Goal: Task Accomplishment & Management: Complete application form

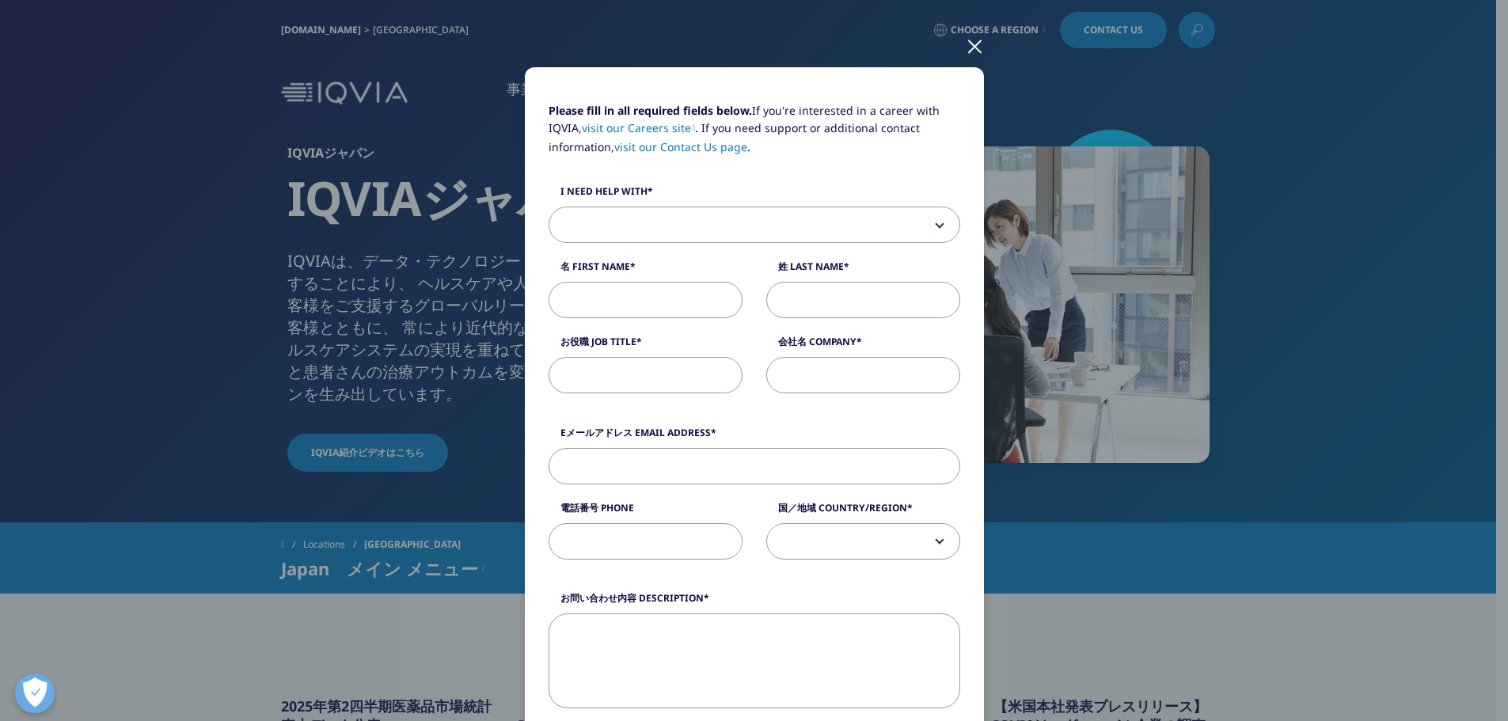
scroll to position [79, 0]
click at [747, 227] on span at bounding box center [754, 227] width 410 height 36
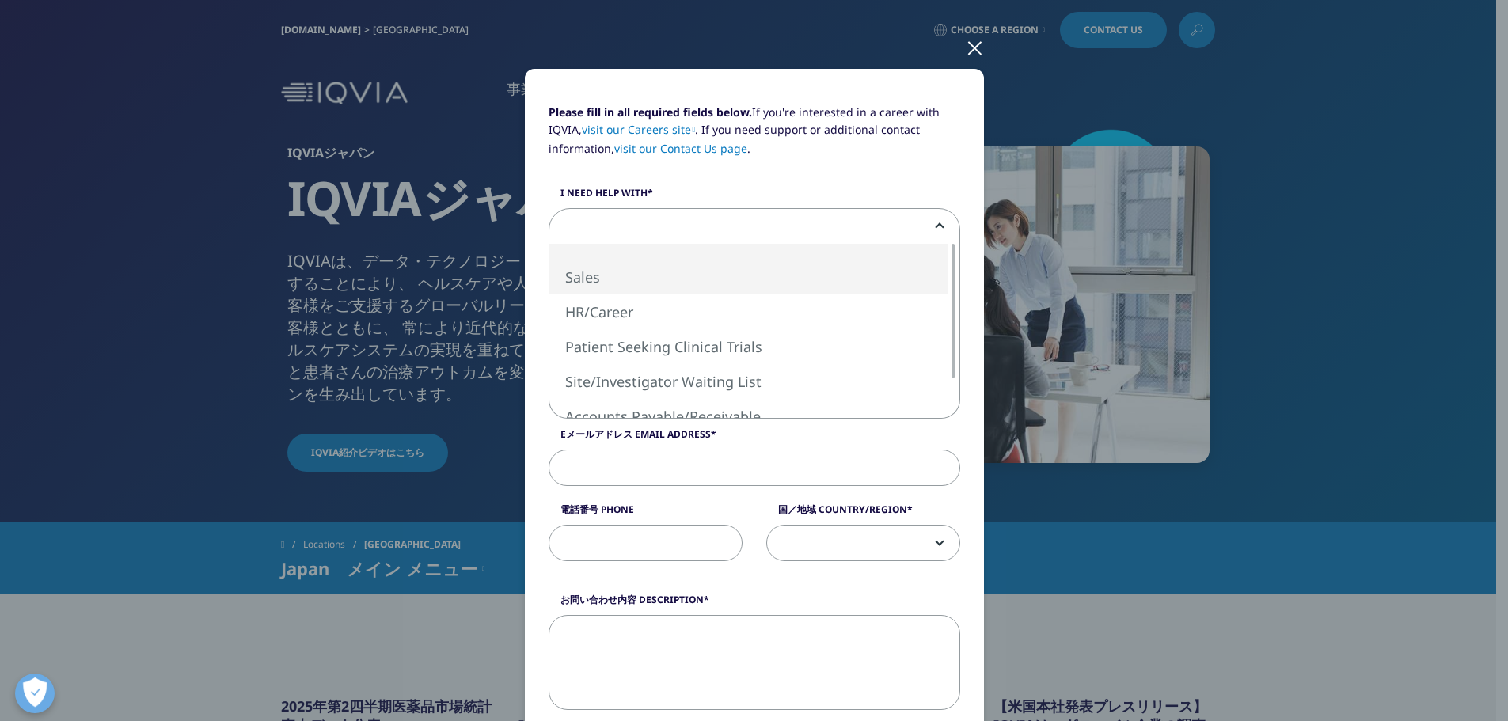
select select "Sales"
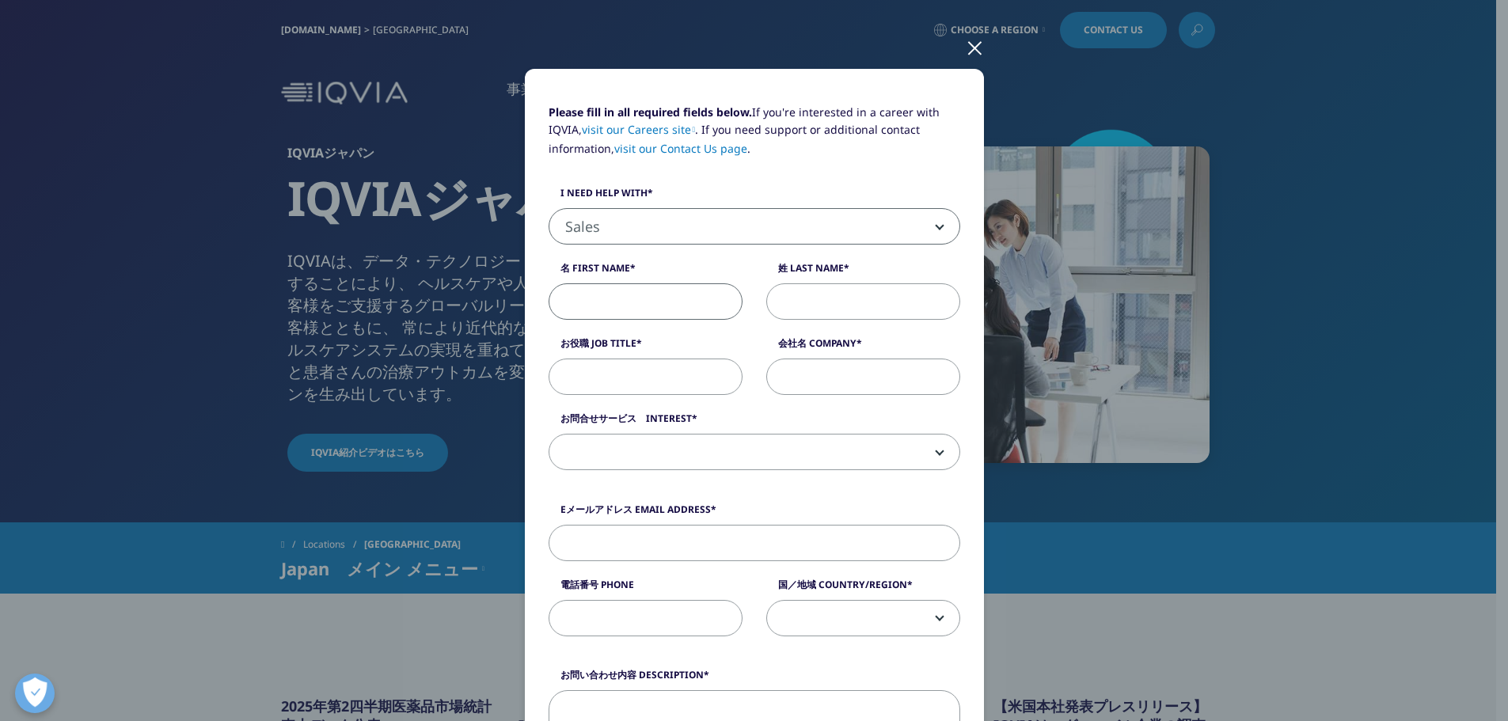
click at [675, 300] on input "名 First Name" at bounding box center [646, 301] width 194 height 36
type input "[PERSON_NAME]"
type input "六浦"
type input "データアナリティクスラボ株式会社　営業部"
type input "[PERSON_NAME][EMAIL_ADDRESS][DOMAIN_NAME]"
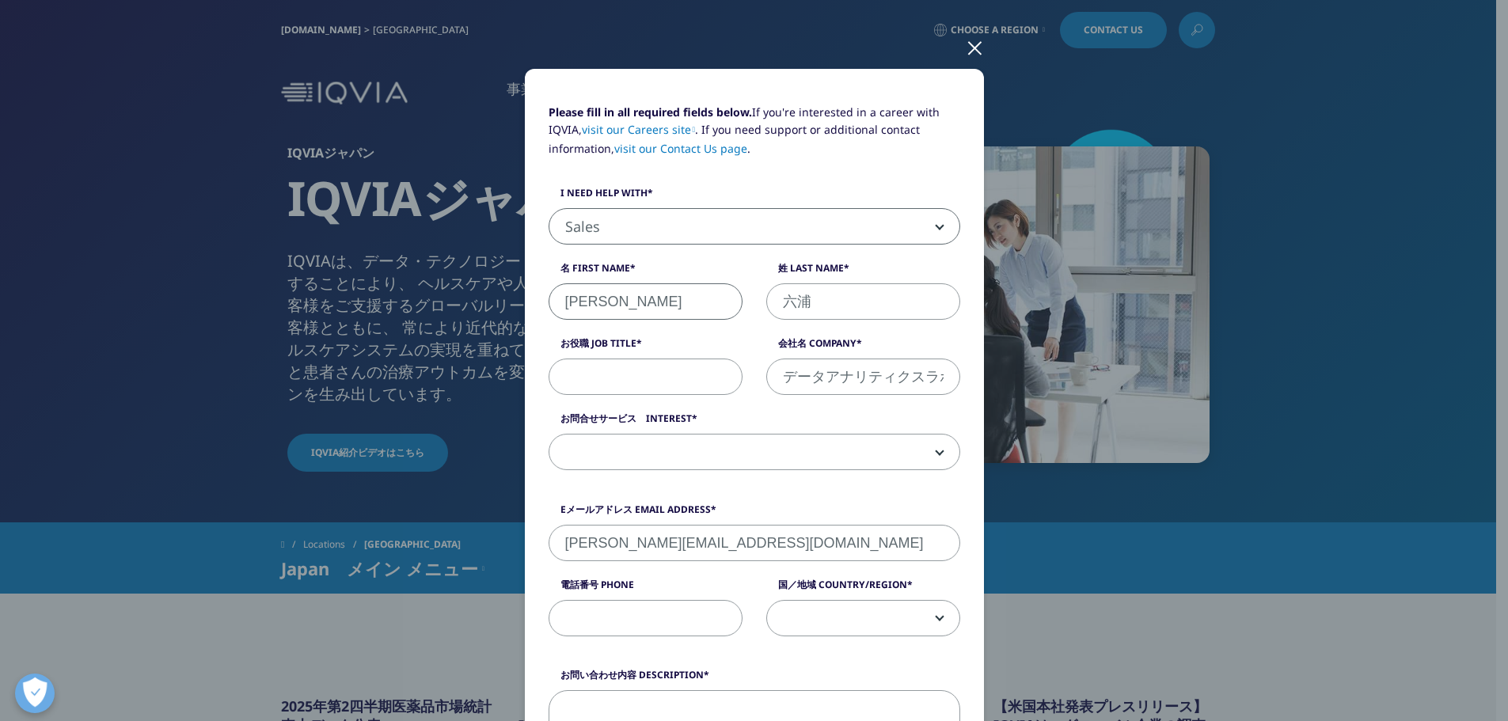
type input "08070726234"
select select "[GEOGRAPHIC_DATA]"
click at [602, 373] on input "お役職 Job Title" at bounding box center [646, 377] width 194 height 36
type input "一般社員"
drag, startPoint x: 709, startPoint y: 441, endPoint x: 700, endPoint y: 445, distance: 10.3
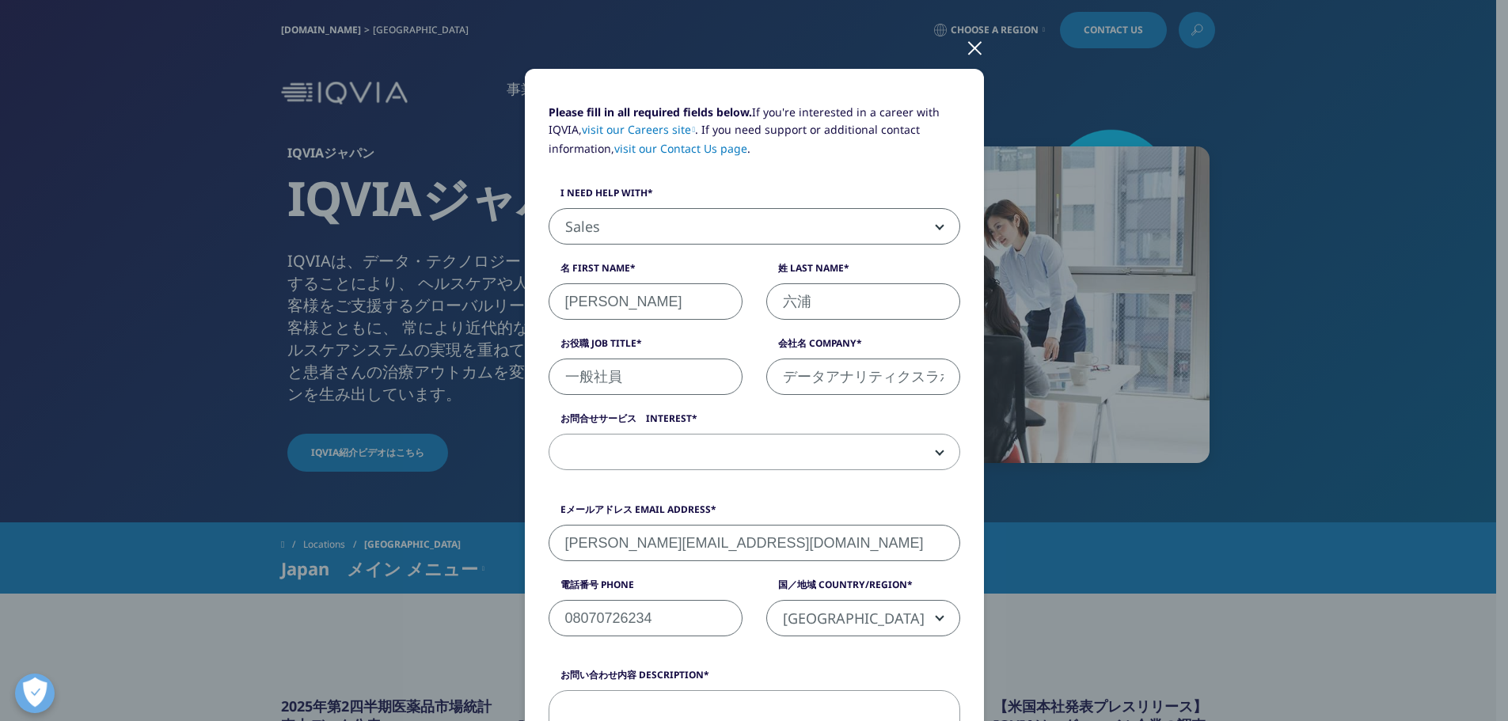
click at [708, 442] on span at bounding box center [754, 453] width 410 height 36
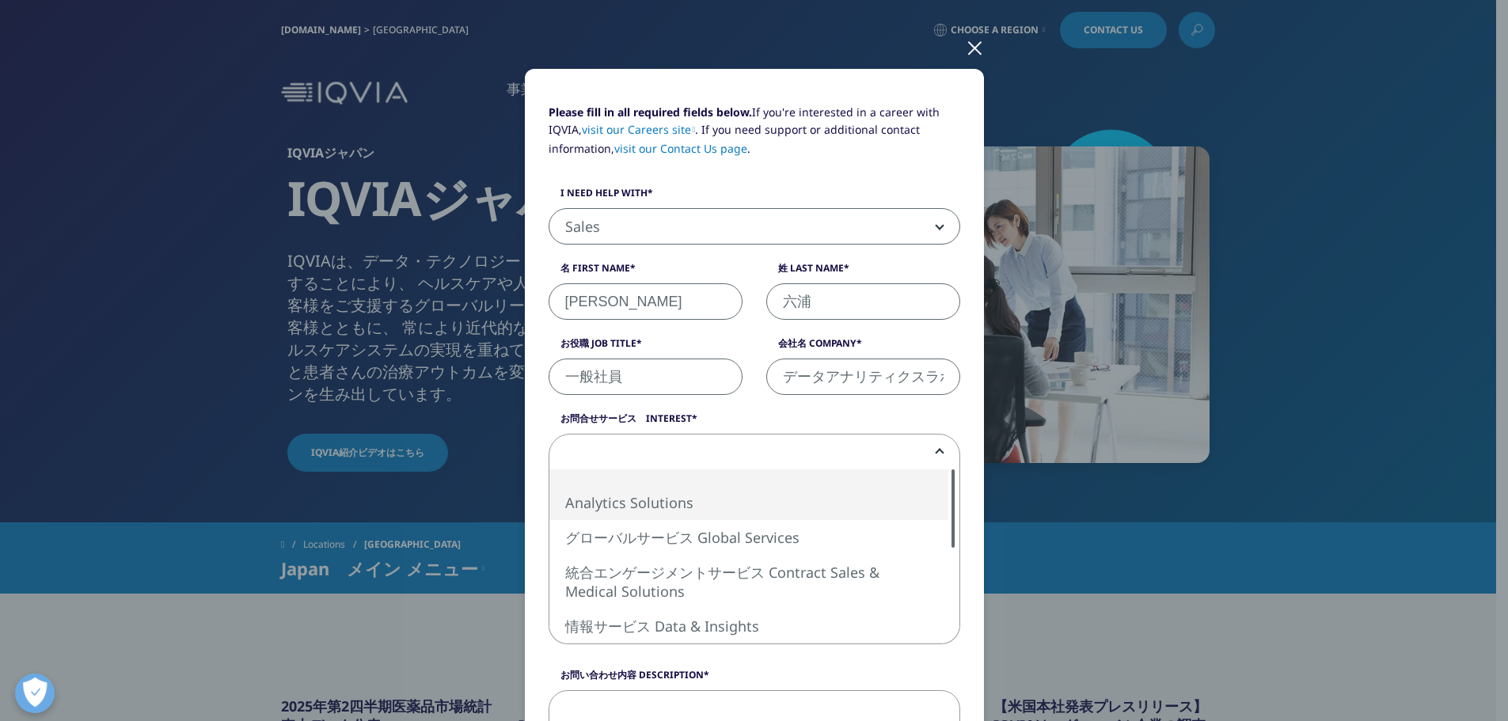
select select "Analytics Solutions"
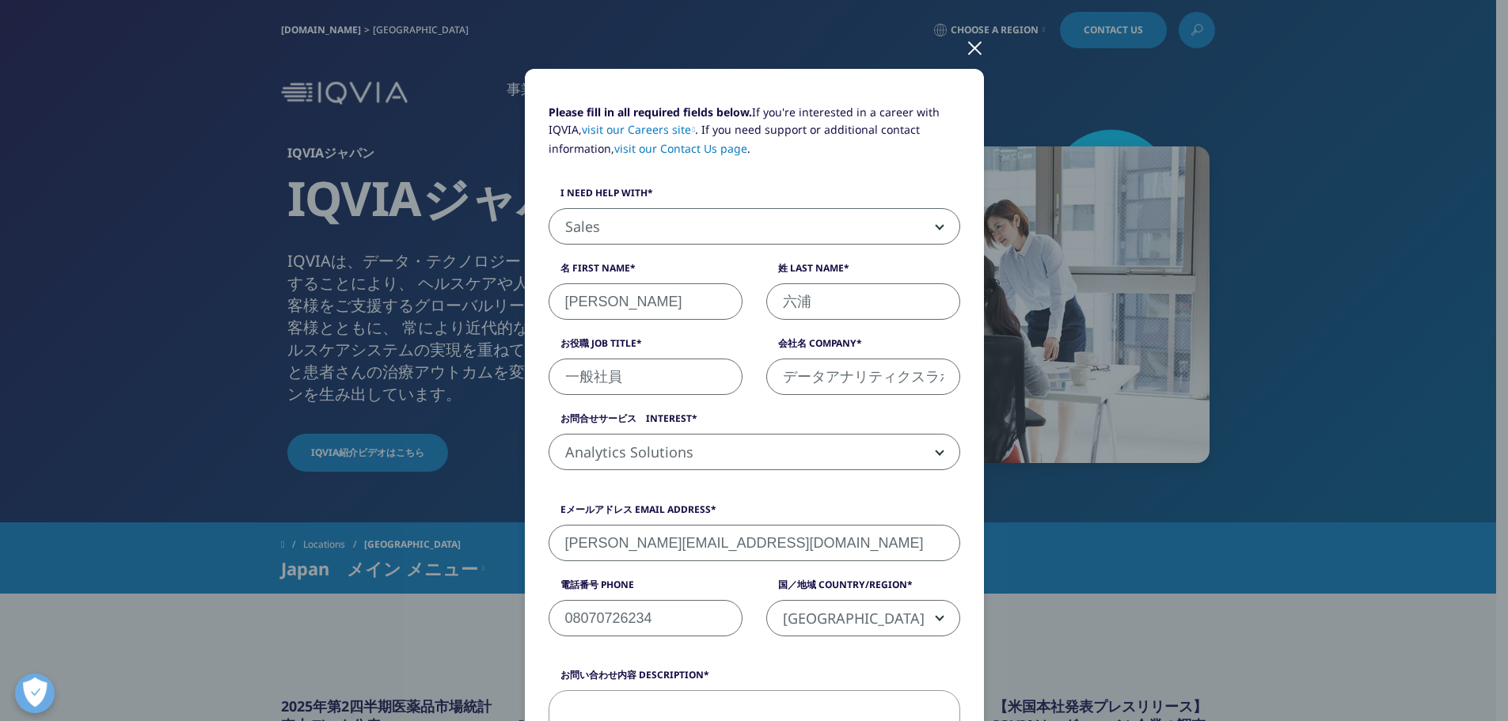
click at [825, 388] on input "データアナリティクスラボ株式会社　営業部" at bounding box center [863, 377] width 194 height 36
type input "データアナリティクスラボ株式会社"
click at [803, 367] on input "データアナリティクスラボ株式会社" at bounding box center [863, 377] width 194 height 36
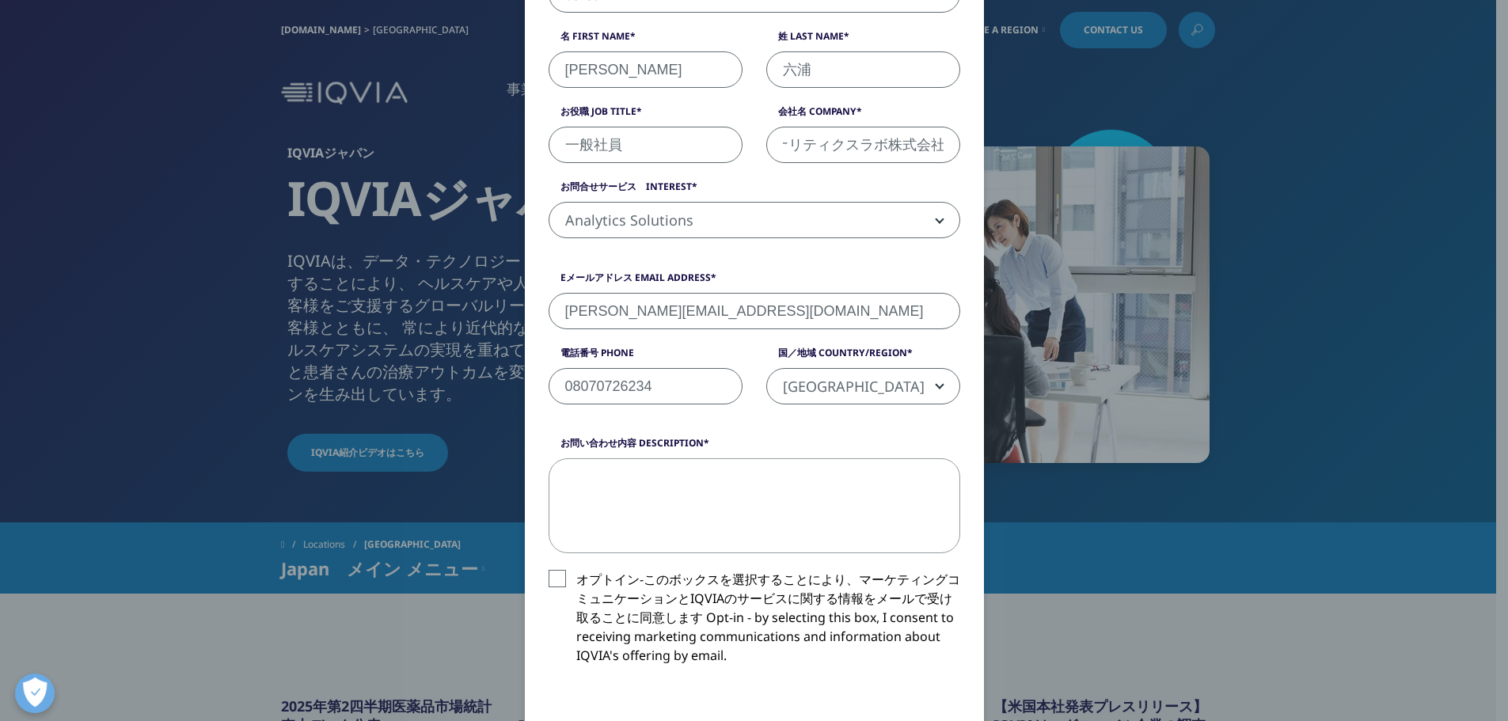
scroll to position [317, 0]
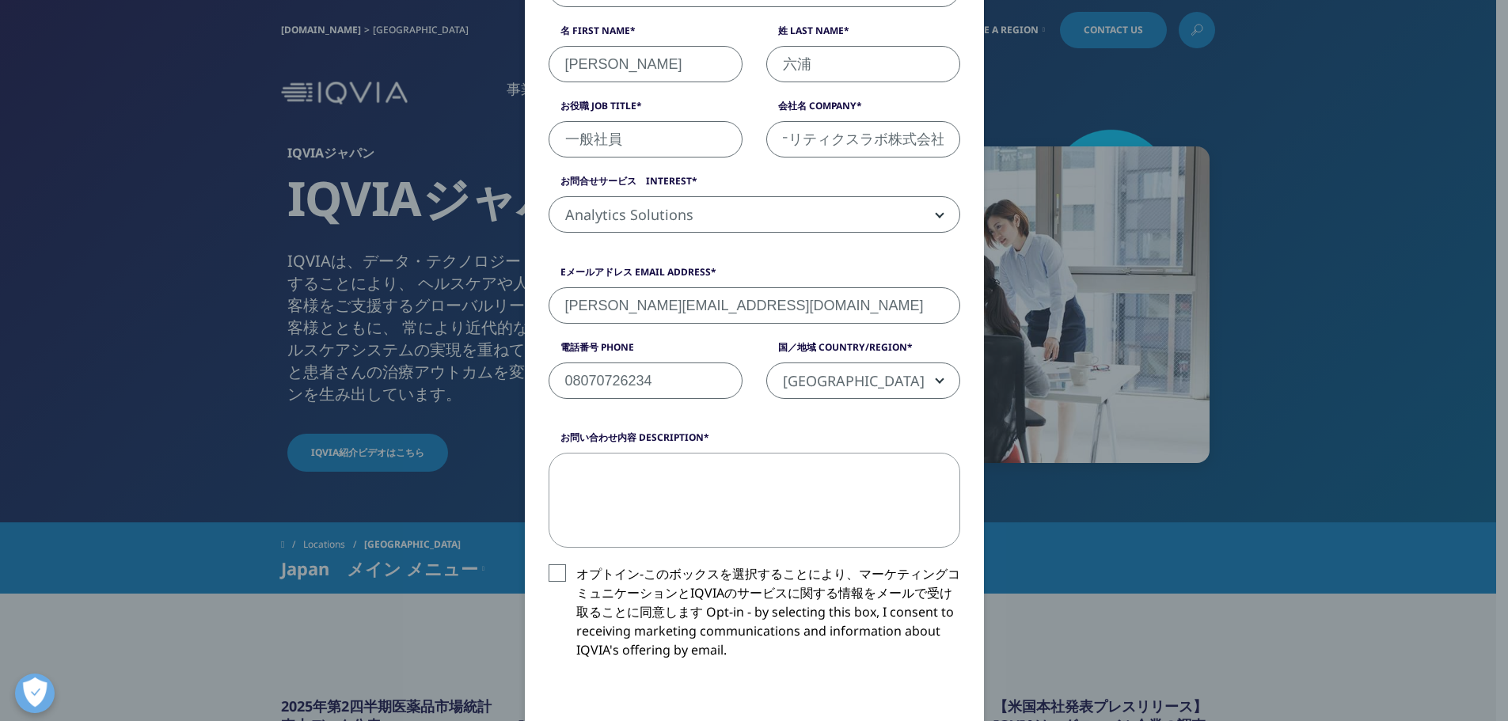
drag, startPoint x: 667, startPoint y: 478, endPoint x: 702, endPoint y: 442, distance: 50.4
click at [667, 478] on textarea "お問い合わせ内容 Description" at bounding box center [755, 500] width 412 height 95
click at [841, 370] on span "[GEOGRAPHIC_DATA]" at bounding box center [863, 381] width 192 height 36
click at [1126, 370] on div "Please fill in all required fields below. If you're interested in a career with…" at bounding box center [754, 485] width 934 height 1604
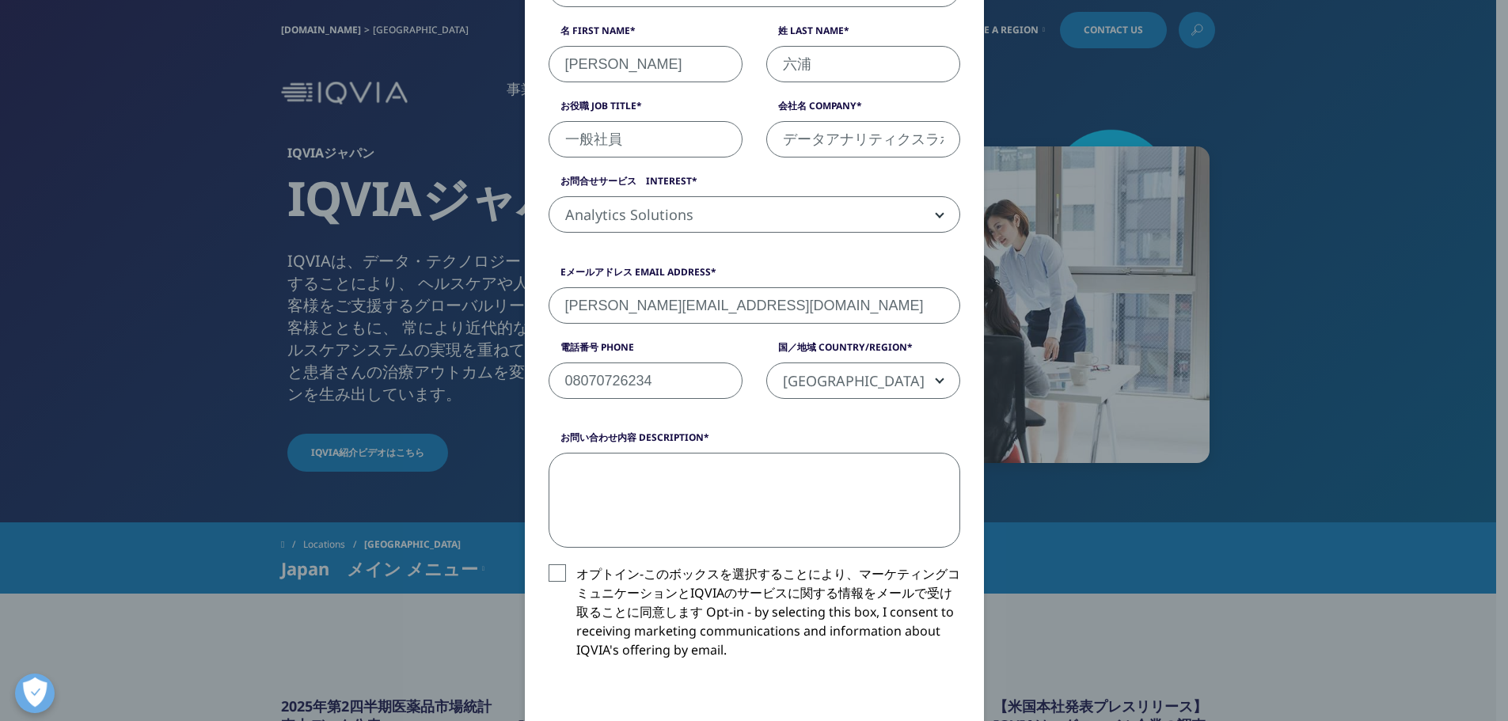
click at [698, 474] on textarea "お問い合わせ内容 Description" at bounding box center [755, 500] width 412 height 95
click at [765, 495] on textarea "お問い合わせ内容 Description" at bounding box center [755, 500] width 412 height 95
click at [639, 525] on textarea "お世話になります。データアナリティクスラボ株式会社の六浦と申します。" at bounding box center [755, 500] width 412 height 95
paste textarea "AI・分析・データ技術を駆使し、医療の革新と患者のケア向上を加速する"
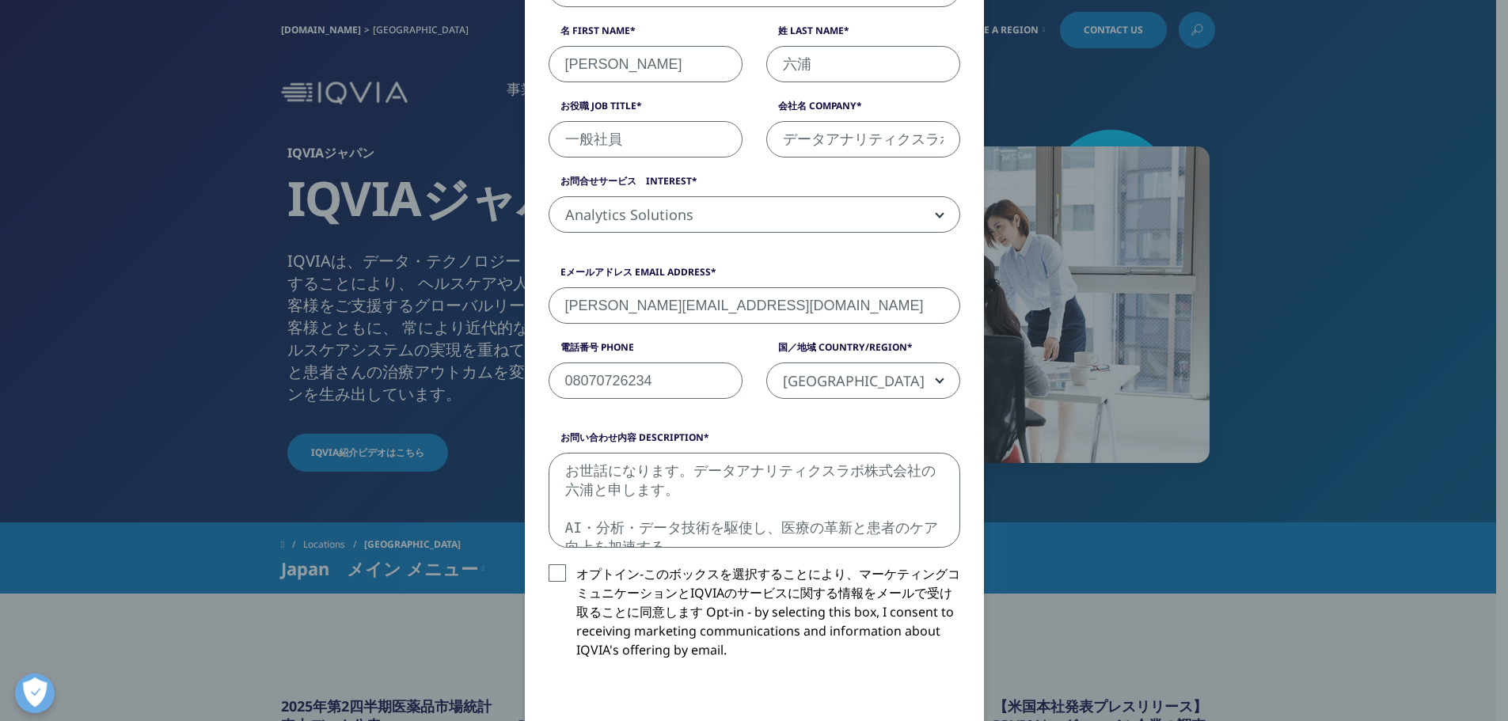
scroll to position [8, 0]
click at [765, 520] on textarea "お世話になります。データアナリティクスラボ株式会社の六浦と申します。 AI・分析・データ技術を駆使し、医療の革新と患者のケア向上を加速する" at bounding box center [755, 500] width 412 height 95
click at [757, 544] on textarea "お世話になります。データアナリティクスラボ株式会社の六浦と申します。 AI・分析・データ技術を駆使し、医療の革新と患者のケア向上を加速する" at bounding box center [755, 500] width 412 height 95
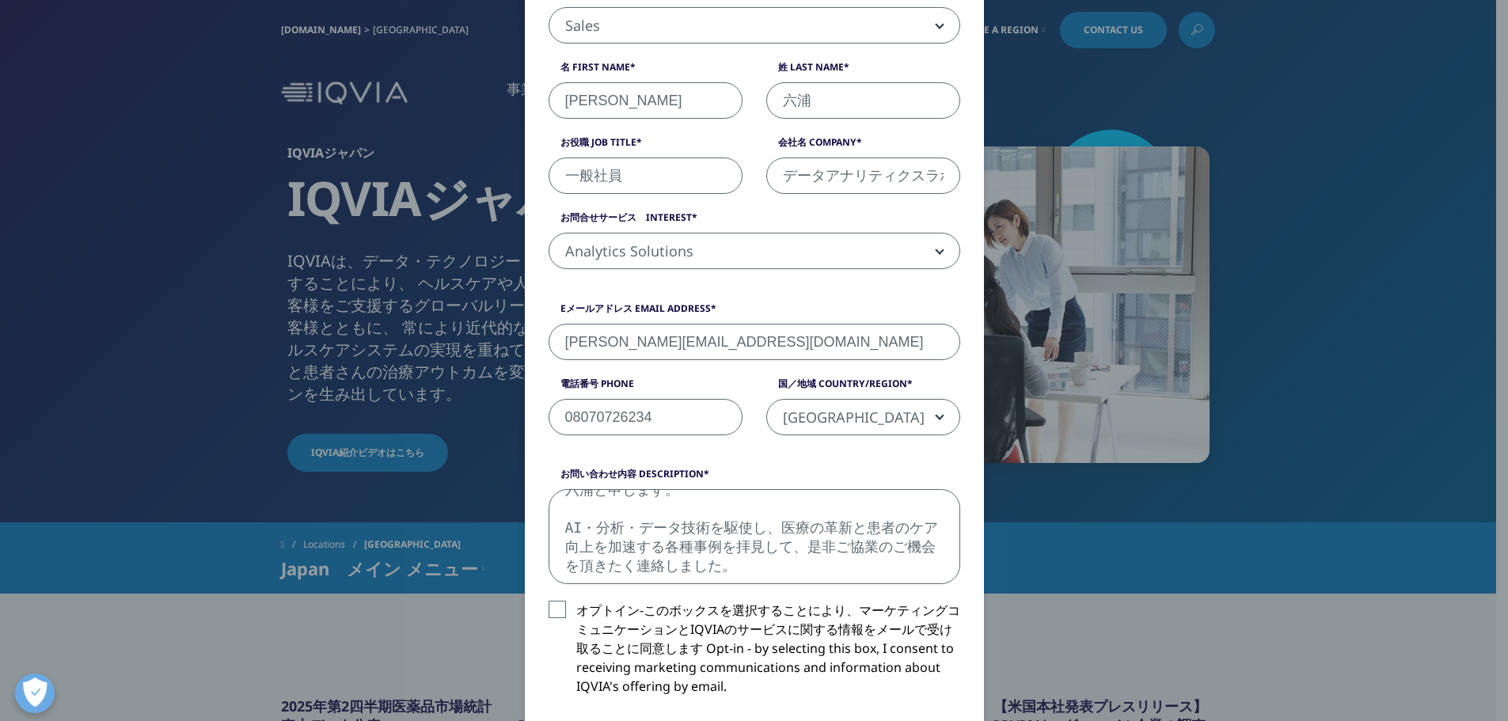
scroll to position [317, 0]
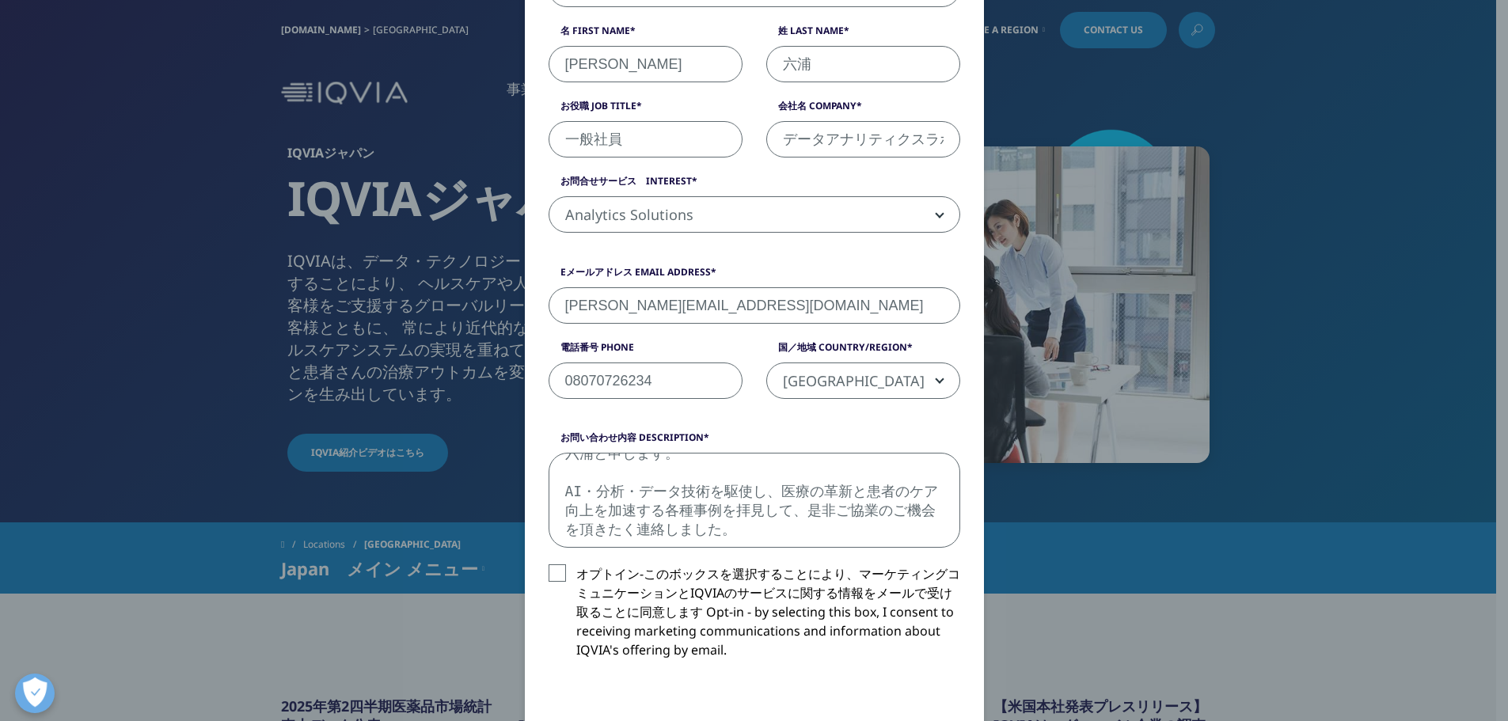
click at [667, 493] on textarea "お世話になります。データアナリティクスラボ株式会社の六浦と申します。 AI・分析・データ技術を駆使し、医療の革新と患者のケア向上を加速する各種事例を拝見して、…" at bounding box center [755, 500] width 412 height 95
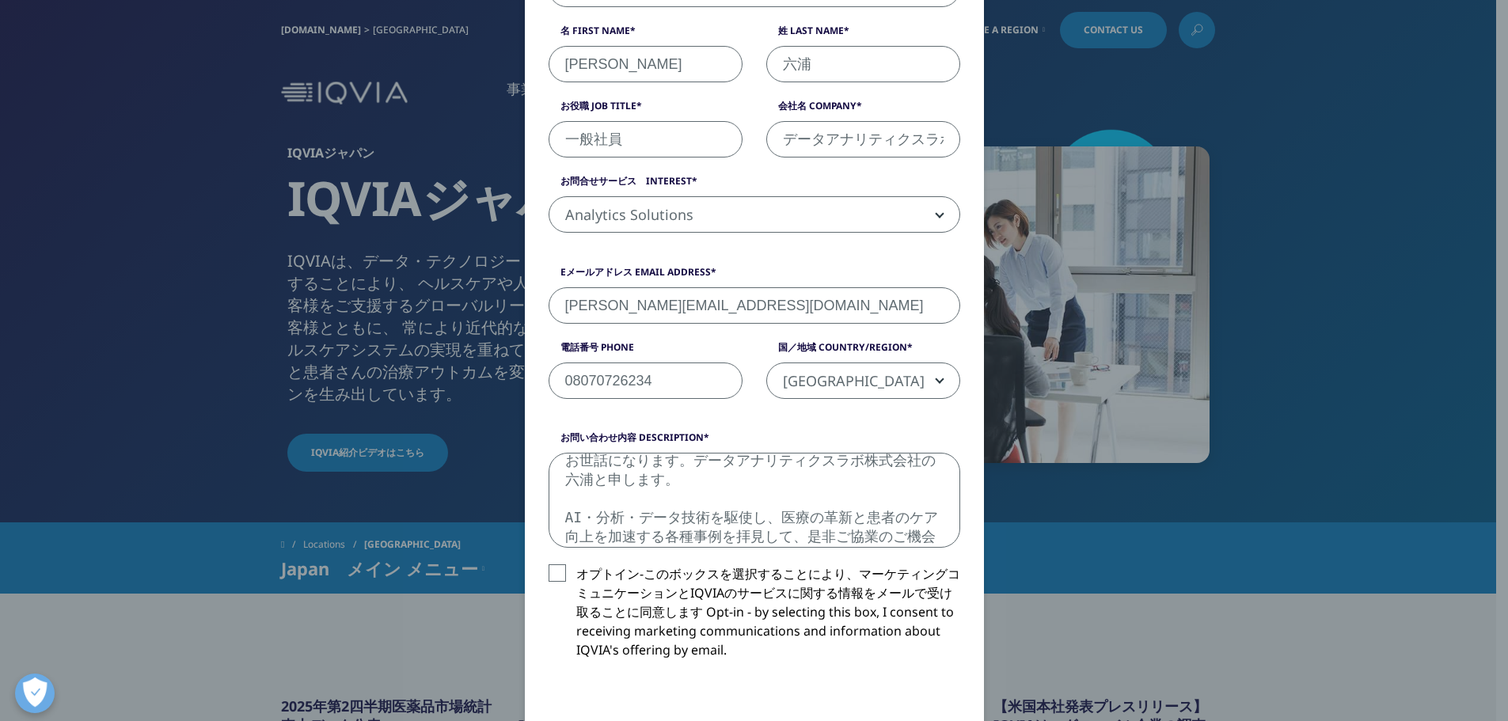
click at [756, 480] on textarea "お世話になります。データアナリティクスラボ株式会社の六浦と申します。 AI・分析・データ技術を駆使し、医療の革新と患者のケア向上を加速する各種事例を拝見して、…" at bounding box center [755, 500] width 412 height 95
paste textarea "弊社は自社のデータサイエンティストを活用した企業様の事業やお取り組みの伴走支援を行っております。"
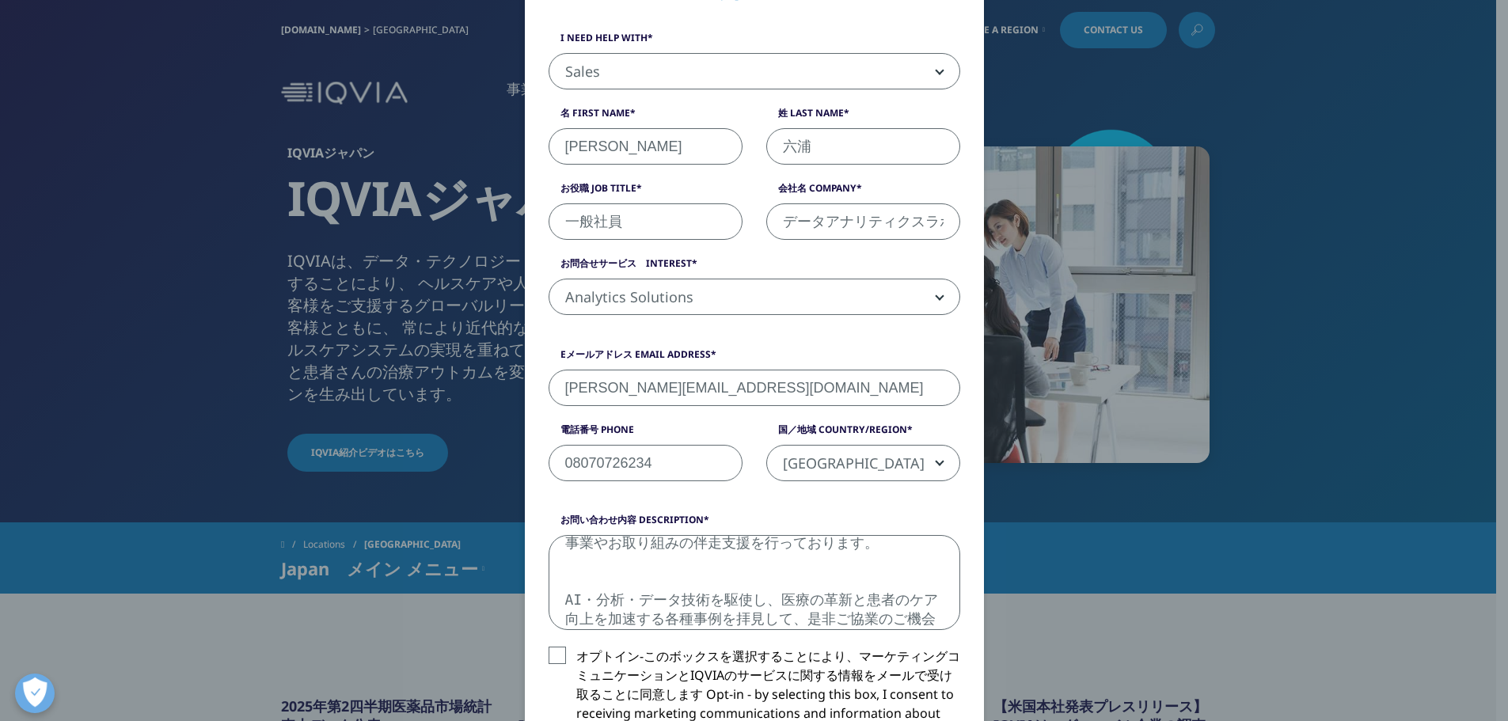
scroll to position [317, 0]
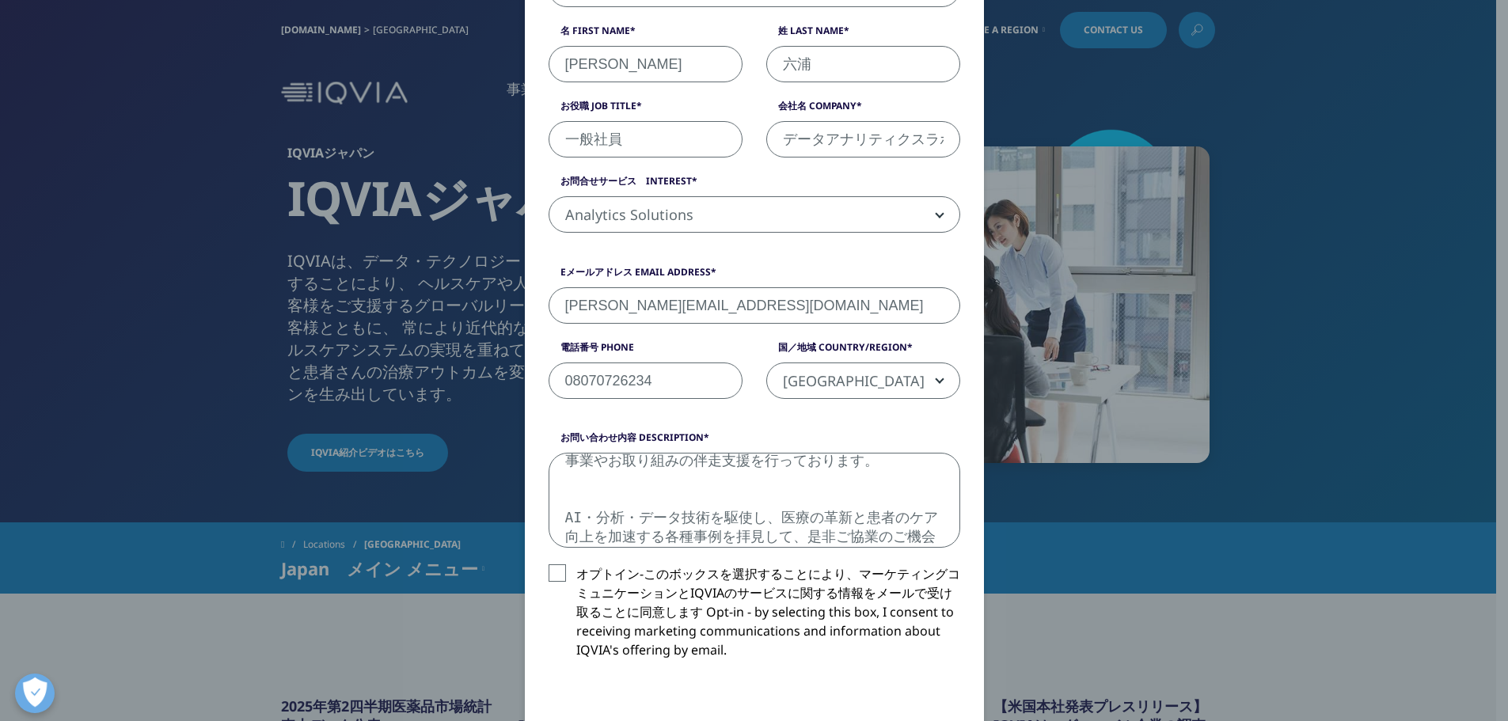
click at [825, 526] on textarea "お世話になります。データアナリティクスラボ株式会社の六浦と申します。 弊社は自社のデータサイエンティストを活用した企業様の事業やお取り組みの伴走支援を行ってお…" at bounding box center [755, 500] width 412 height 95
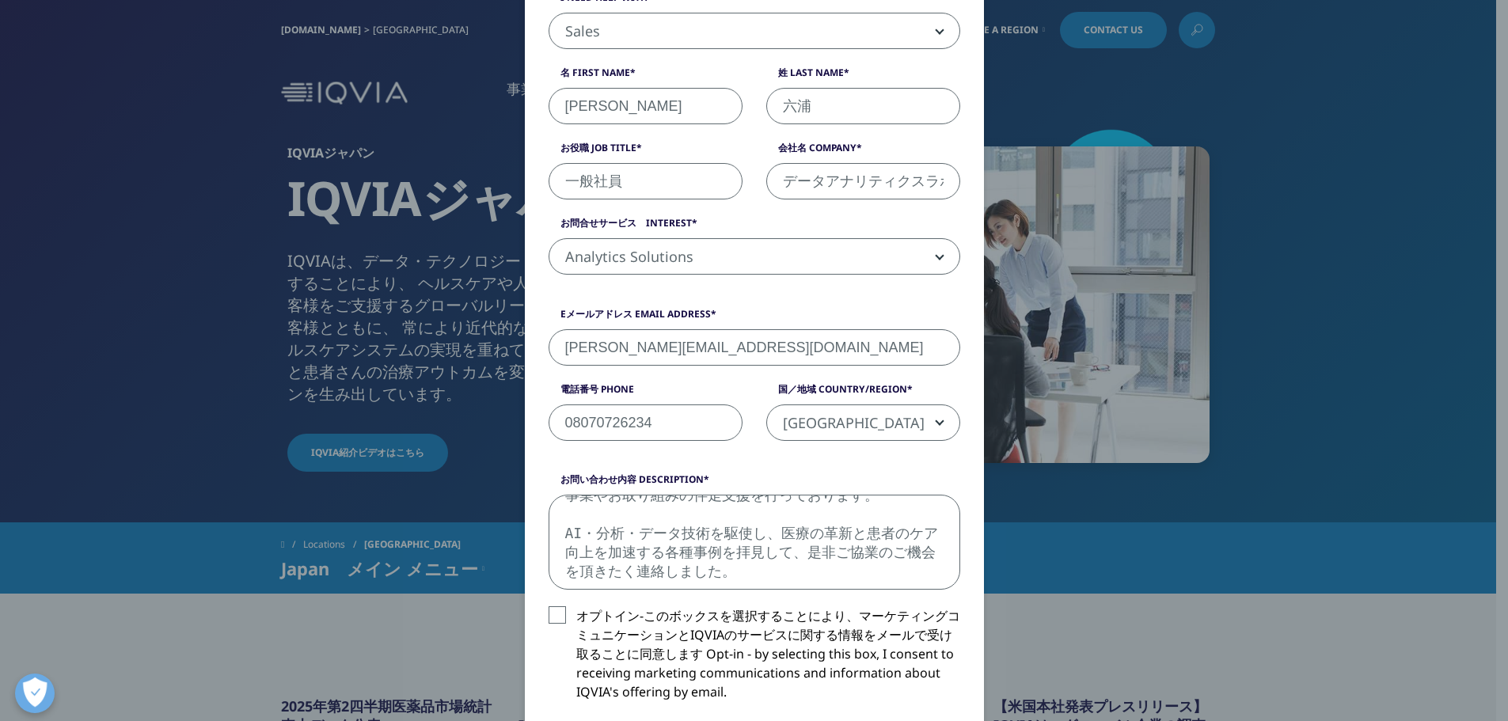
scroll to position [237, 0]
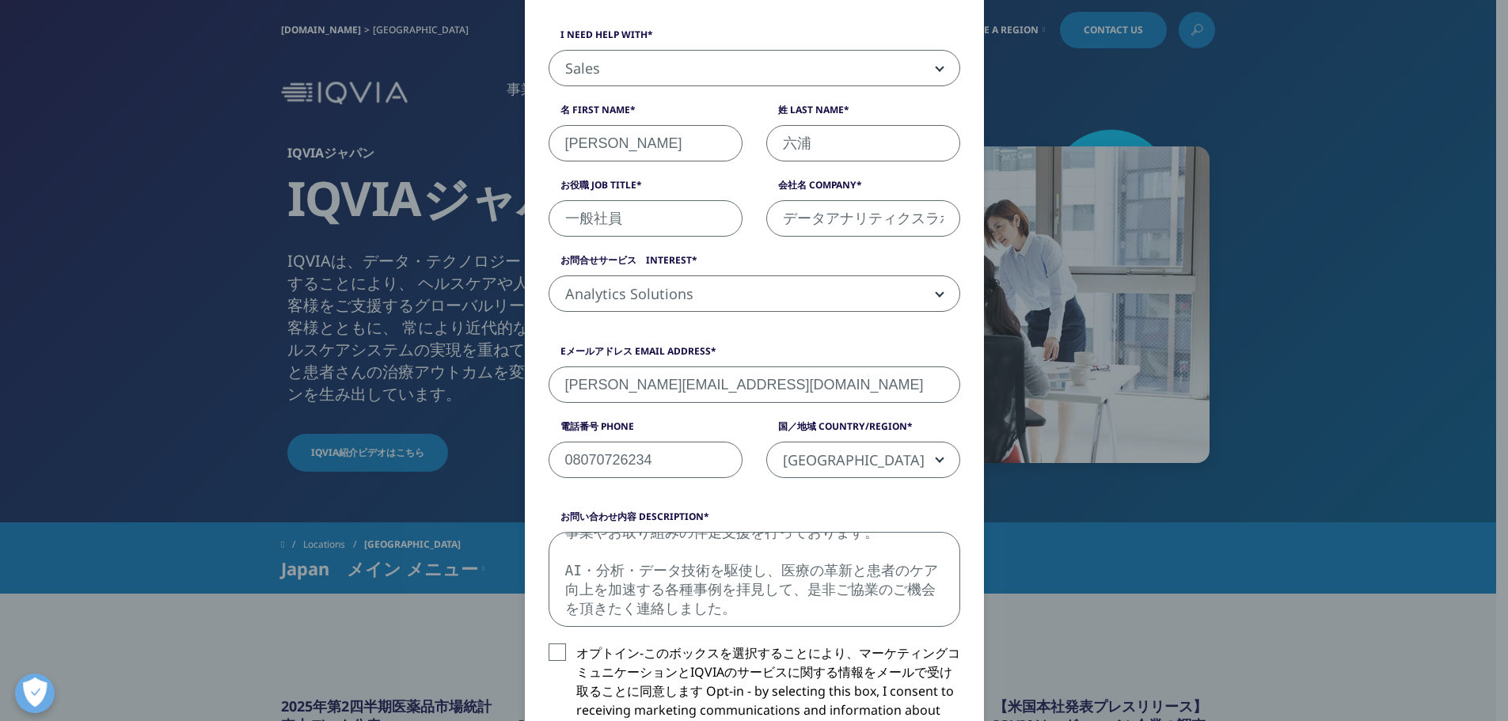
click at [578, 616] on textarea "お世話になります。データアナリティクスラボ株式会社の六浦と申します。 弊社は自社のデータサイエンティストを活用した企業様の事業やお取り組みの伴走支援を行ってお…" at bounding box center [755, 579] width 412 height 95
paste textarea "弊社には、180名以上のデータサイエンティストが在籍しており、 金融、医療、建築、広告、製造業など幅広い業界での実績を持つ人材をご紹介可能です。 弊社の強み …"
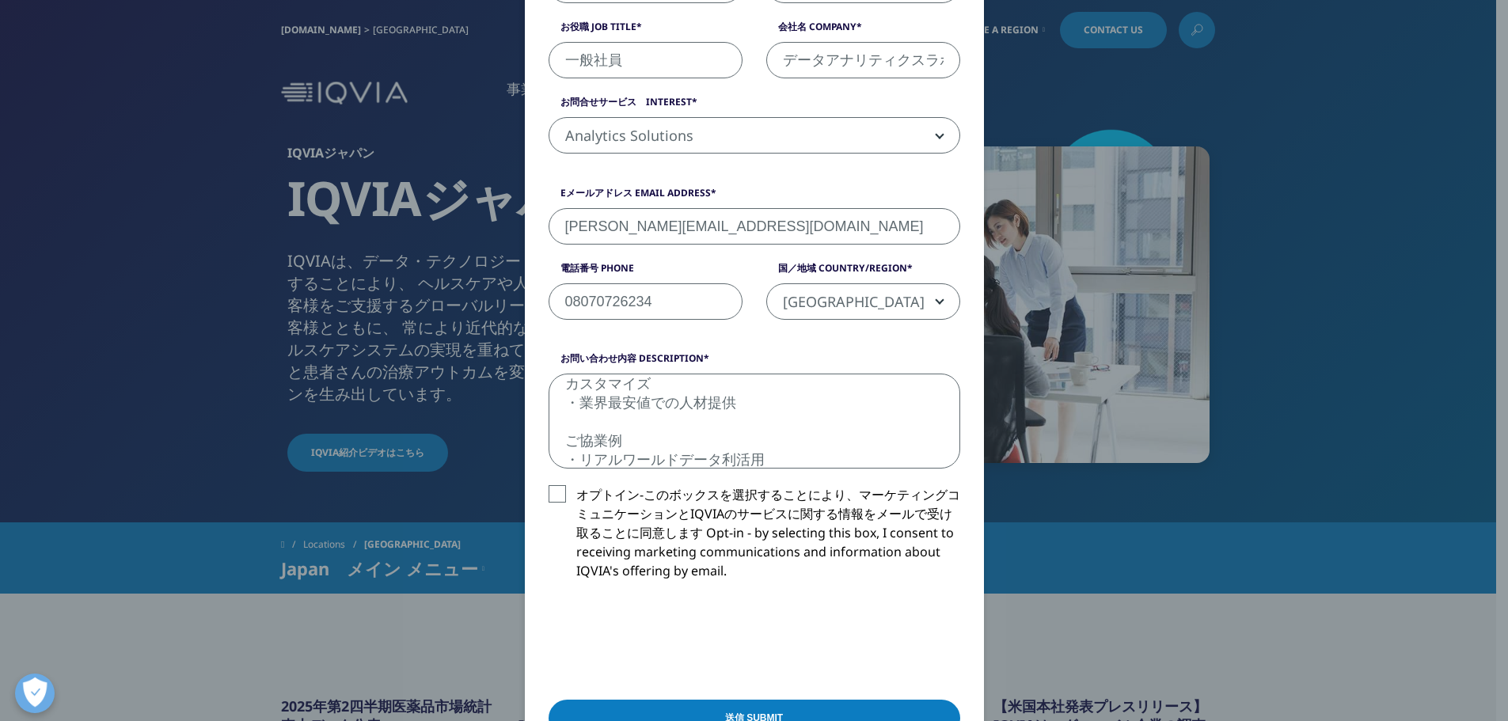
scroll to position [369, 0]
click at [718, 458] on textarea "お世話になります。データアナリティクスラボ株式会社の六浦と申します。 弊社は自社のデータサイエンティストを活用した企業様の事業やお取り組みの伴走支援を行ってお…" at bounding box center [755, 421] width 412 height 95
paste textarea "データ分析基盤やセルフBI環境を構築"
click at [749, 460] on textarea "お世話になります。データアナリティクスラボ株式会社の六浦と申します。 弊社は自社のデータサイエンティストを活用した企業様の事業やお取り組みの伴走支援を行ってお…" at bounding box center [755, 421] width 412 height 95
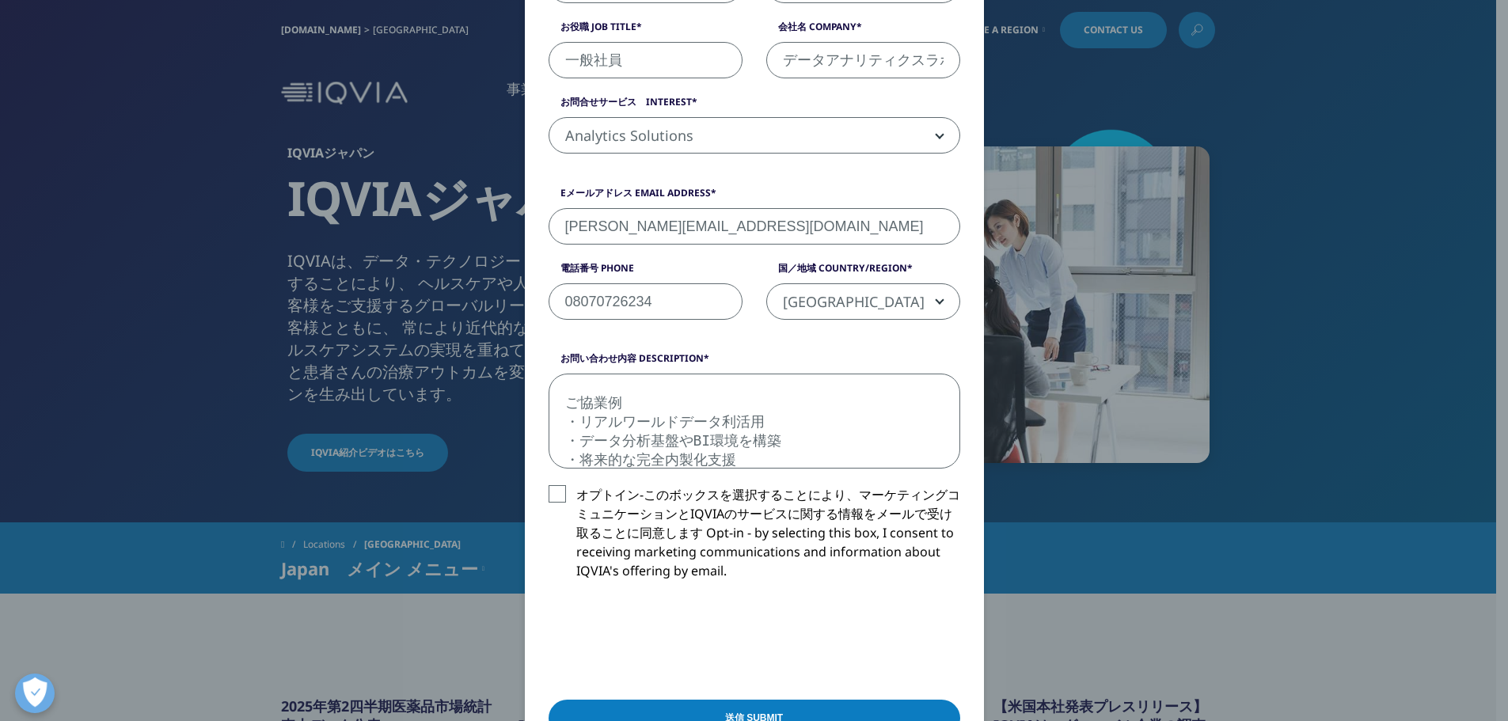
type textarea "お世話になります。データアナリティクスラボ株式会社の六浦と申します。 弊社は自社のデータサイエンティストを活用した企業様の事業やお取り組みの伴走支援を行ってお…"
click at [552, 495] on label "オプトイン-このボックスを選択することにより、マーケティングコミュニケーションとIQVIAのサービスに関する情報をメールで受け取ることに同意します Opt-i…" at bounding box center [755, 537] width 412 height 104
click at [576, 485] on input "オプトイン-このボックスを選択することにより、マーケティングコミュニケーションとIQVIAのサービスに関する情報をメールで受け取ることに同意します Opt-i…" at bounding box center [576, 485] width 0 height 0
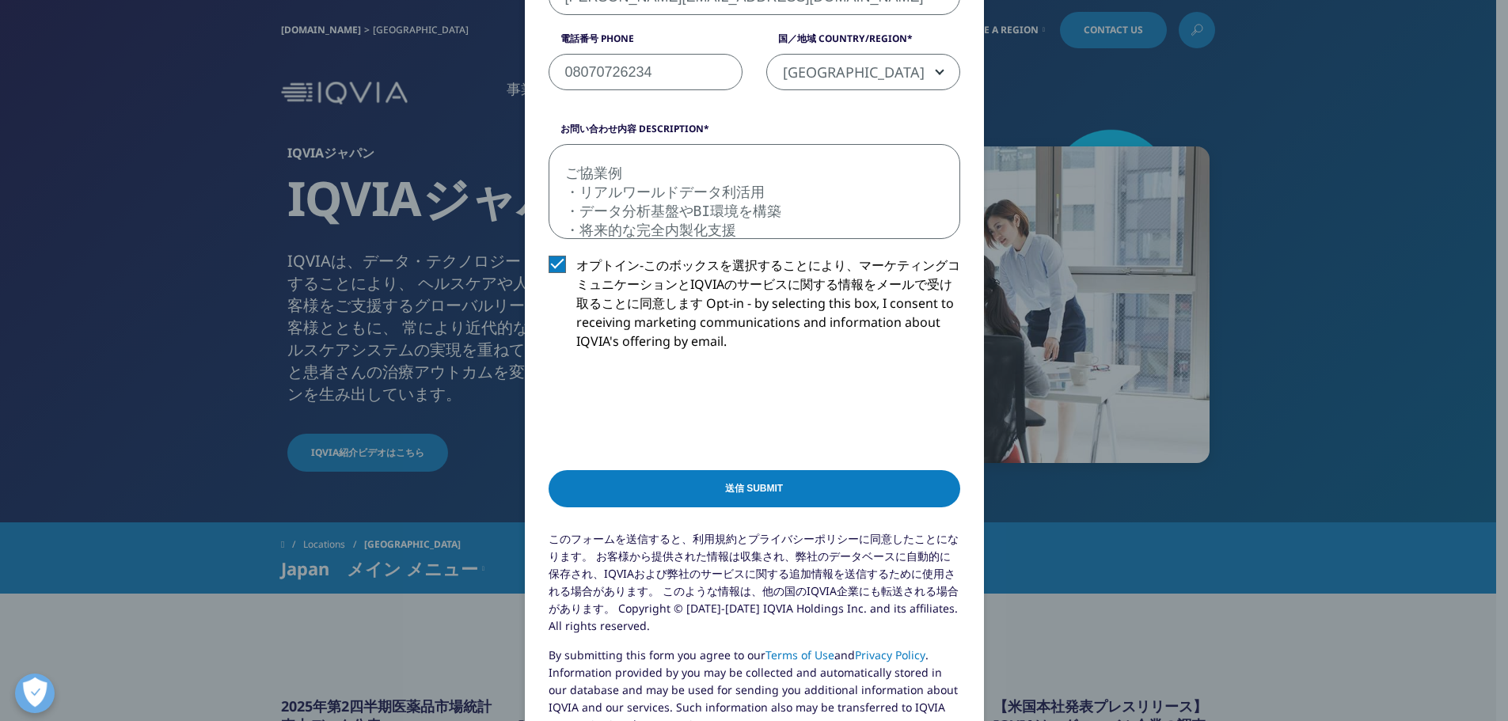
scroll to position [633, 0]
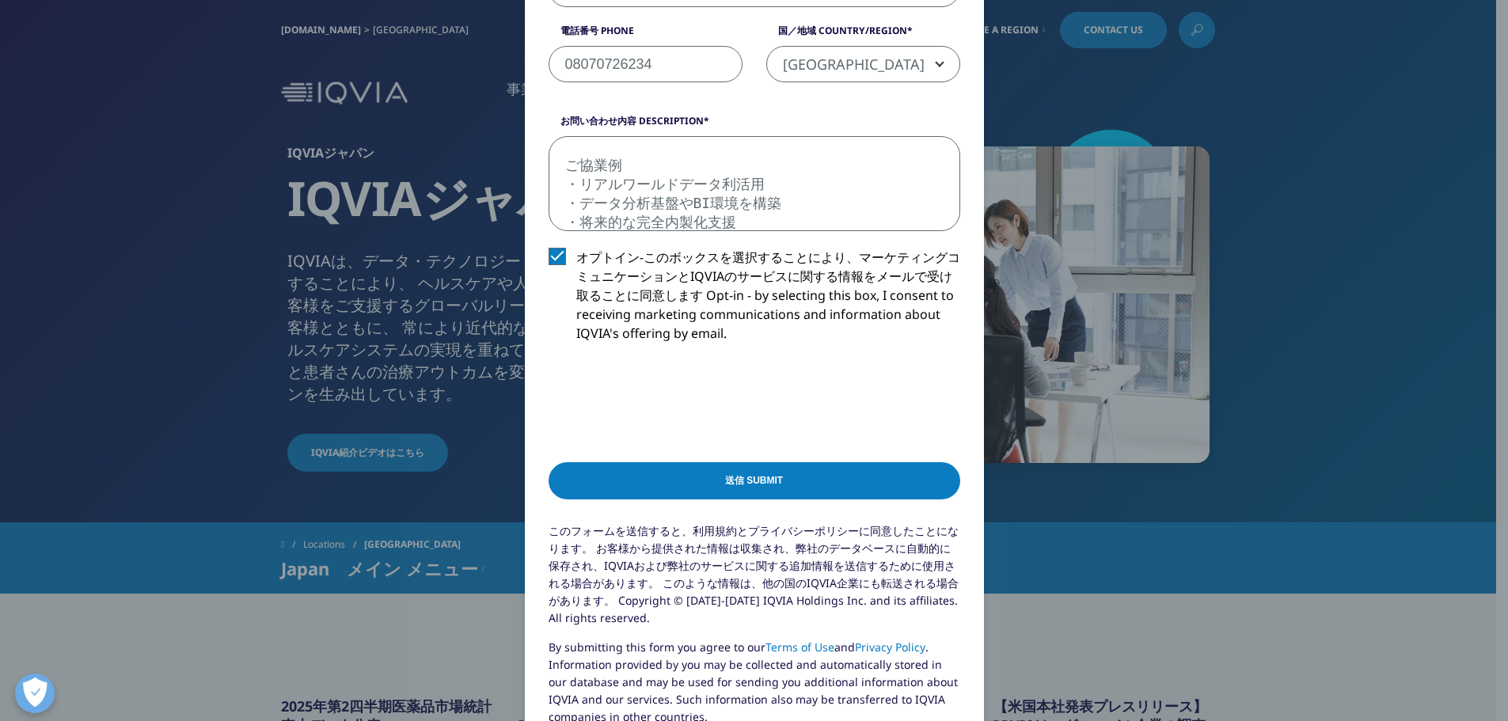
click at [757, 481] on input "送信 Submit" at bounding box center [755, 480] width 412 height 37
